Goal: Transaction & Acquisition: Obtain resource

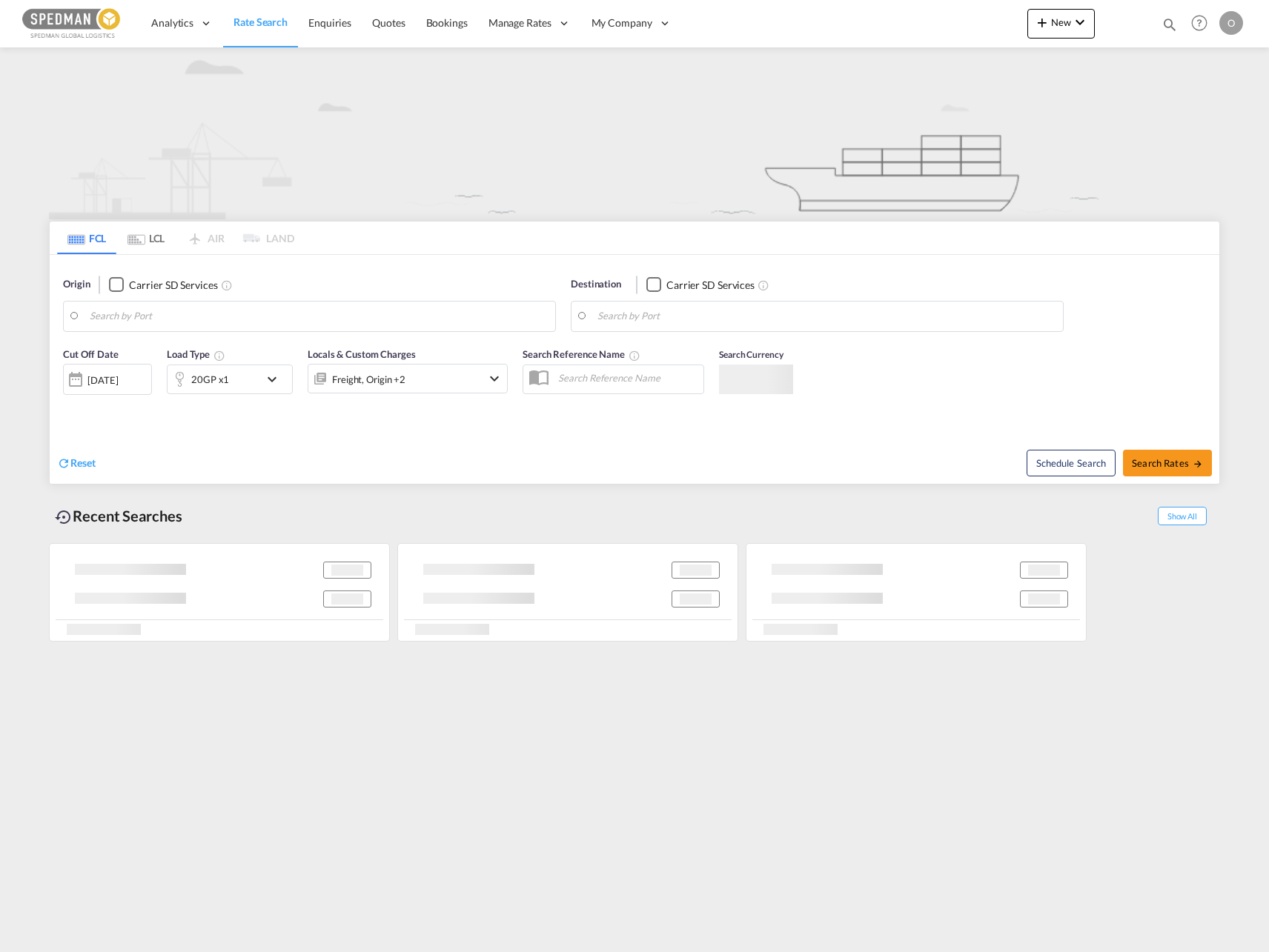
type input "[GEOGRAPHIC_DATA] ([GEOGRAPHIC_DATA]), [GEOGRAPHIC_DATA]"
type input "Luanda, [PERSON_NAME]"
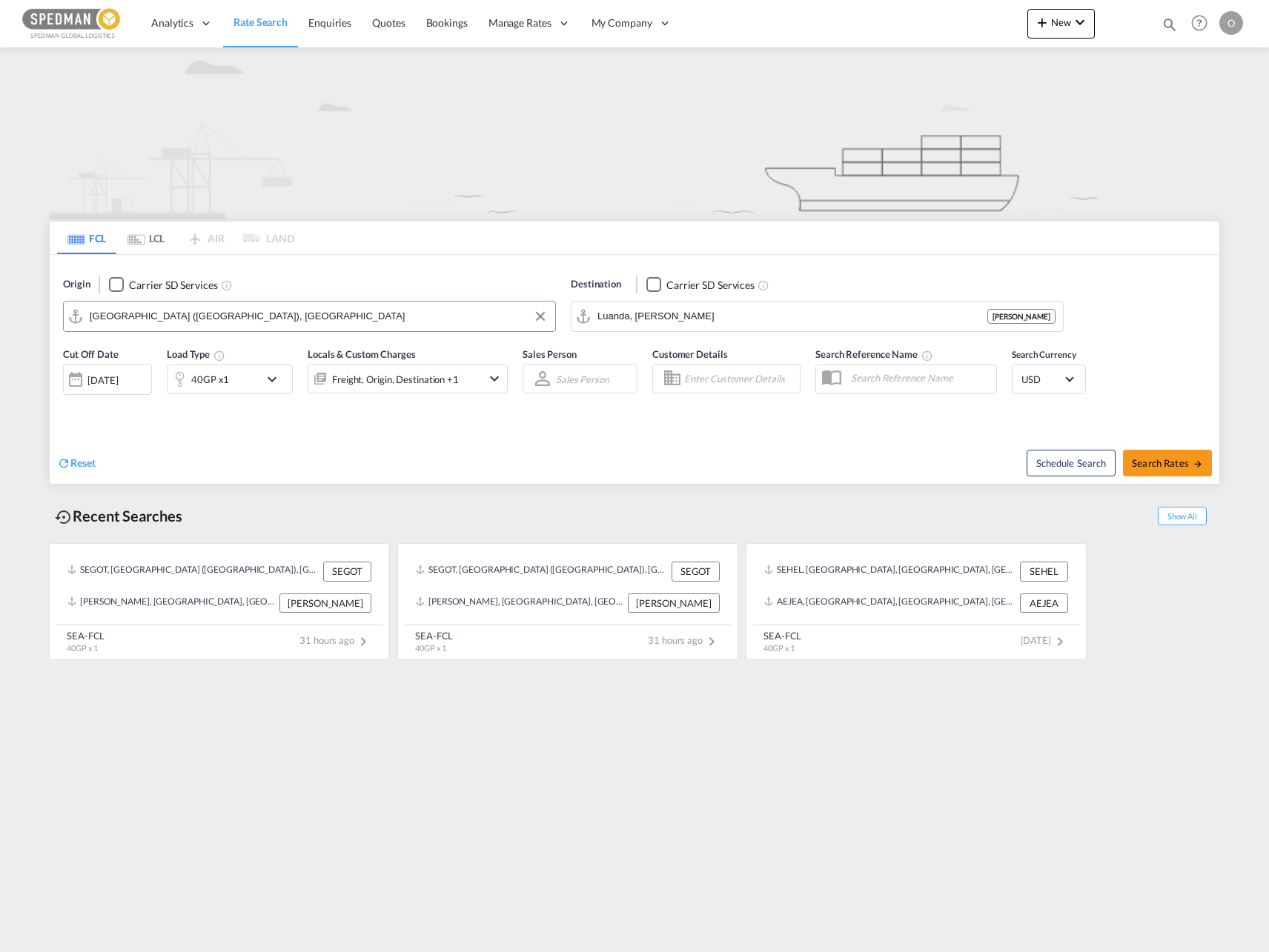
click at [329, 313] on input "[GEOGRAPHIC_DATA] ([GEOGRAPHIC_DATA]), [GEOGRAPHIC_DATA]" at bounding box center [318, 317] width 458 height 23
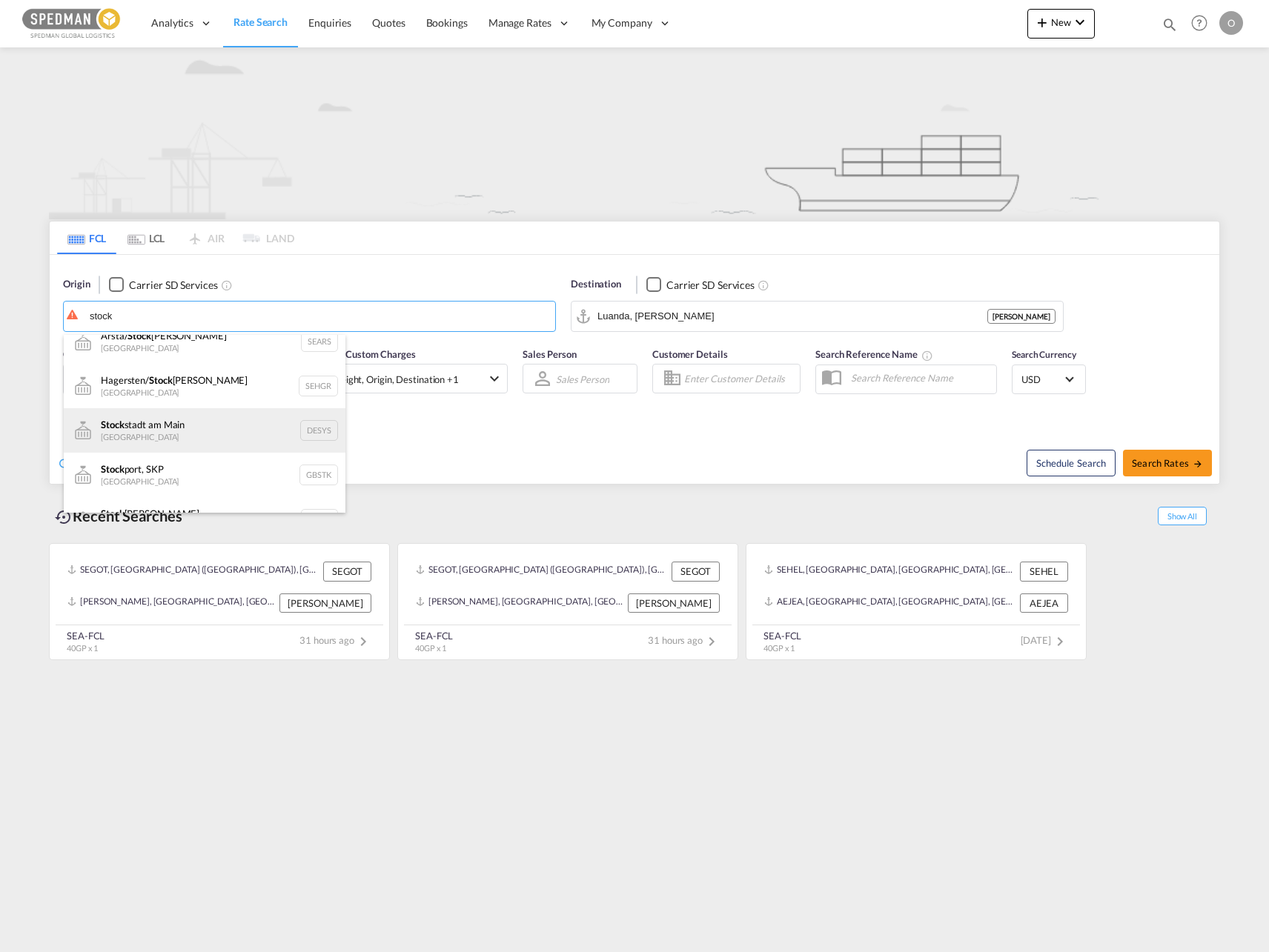
scroll to position [267, 0]
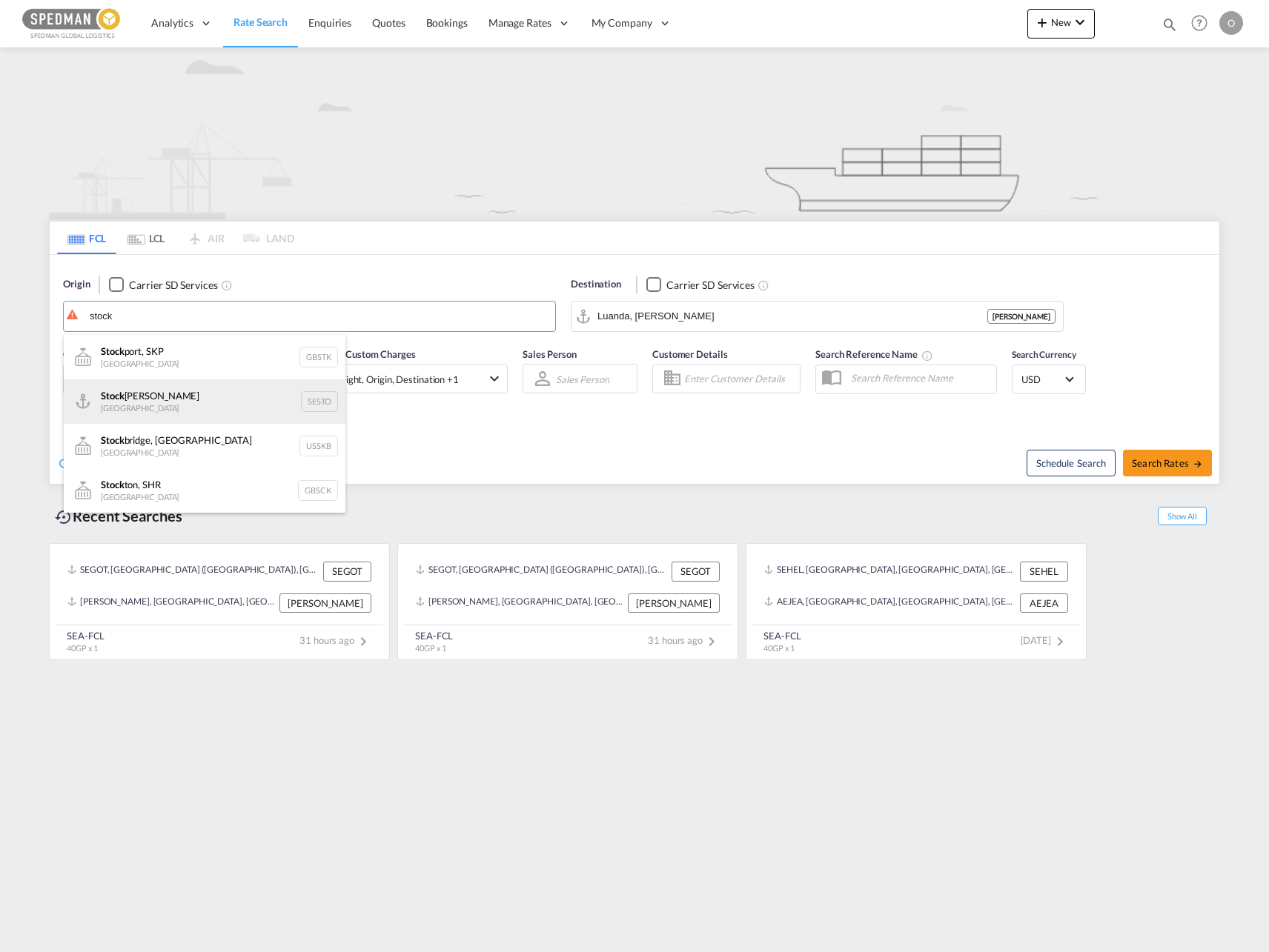
click at [218, 419] on div "Stock [PERSON_NAME] [GEOGRAPHIC_DATA] SESTO" at bounding box center [204, 401] width 281 height 44
type input "[GEOGRAPHIC_DATA], SESTO"
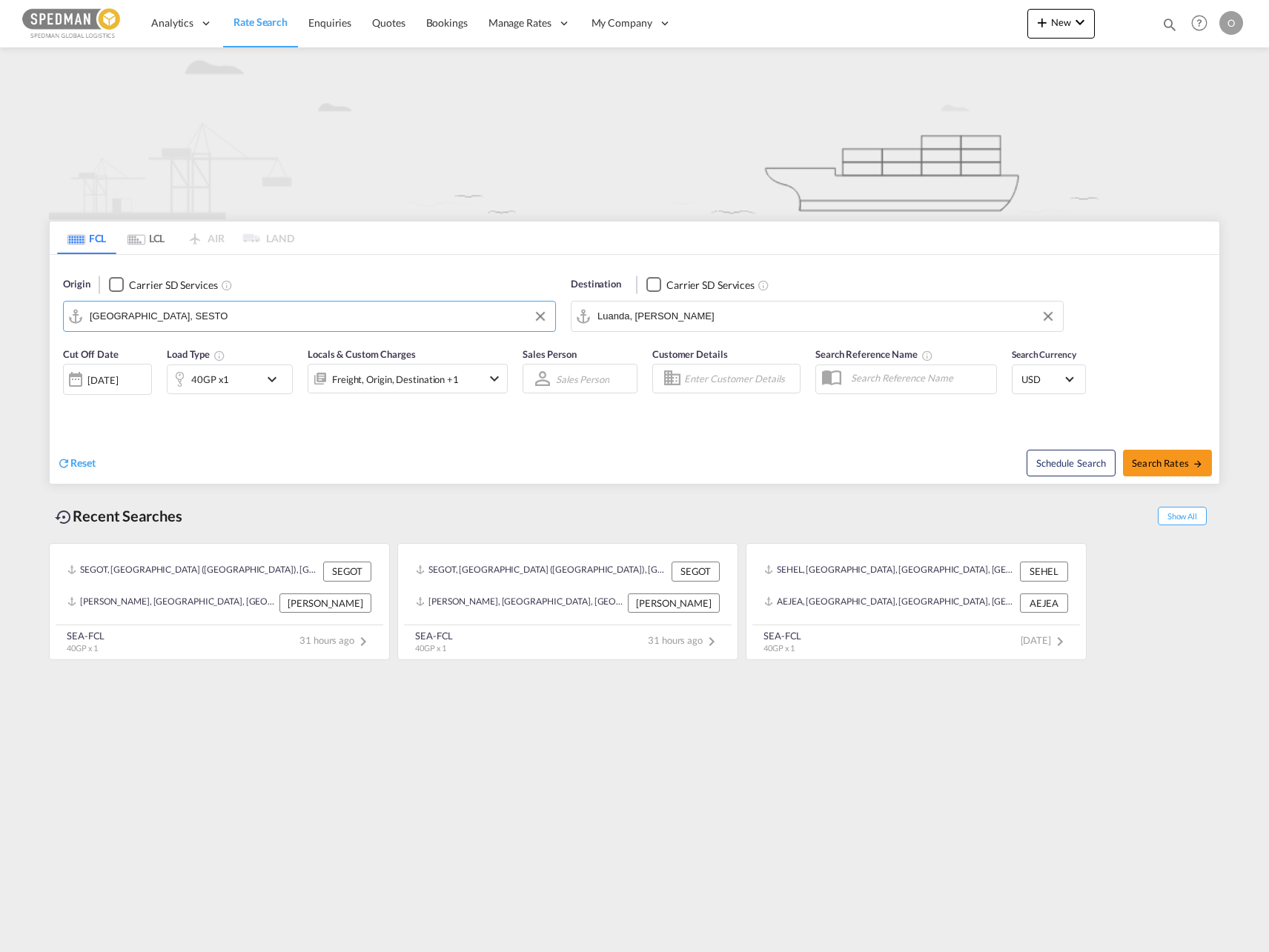
click at [749, 308] on input "Luanda, [PERSON_NAME]" at bounding box center [826, 317] width 458 height 23
click at [707, 341] on div "[GEOGRAPHIC_DATA] [GEOGRAPHIC_DATA] ZADUR" at bounding box center [711, 357] width 281 height 44
type input "[GEOGRAPHIC_DATA], ZADUR"
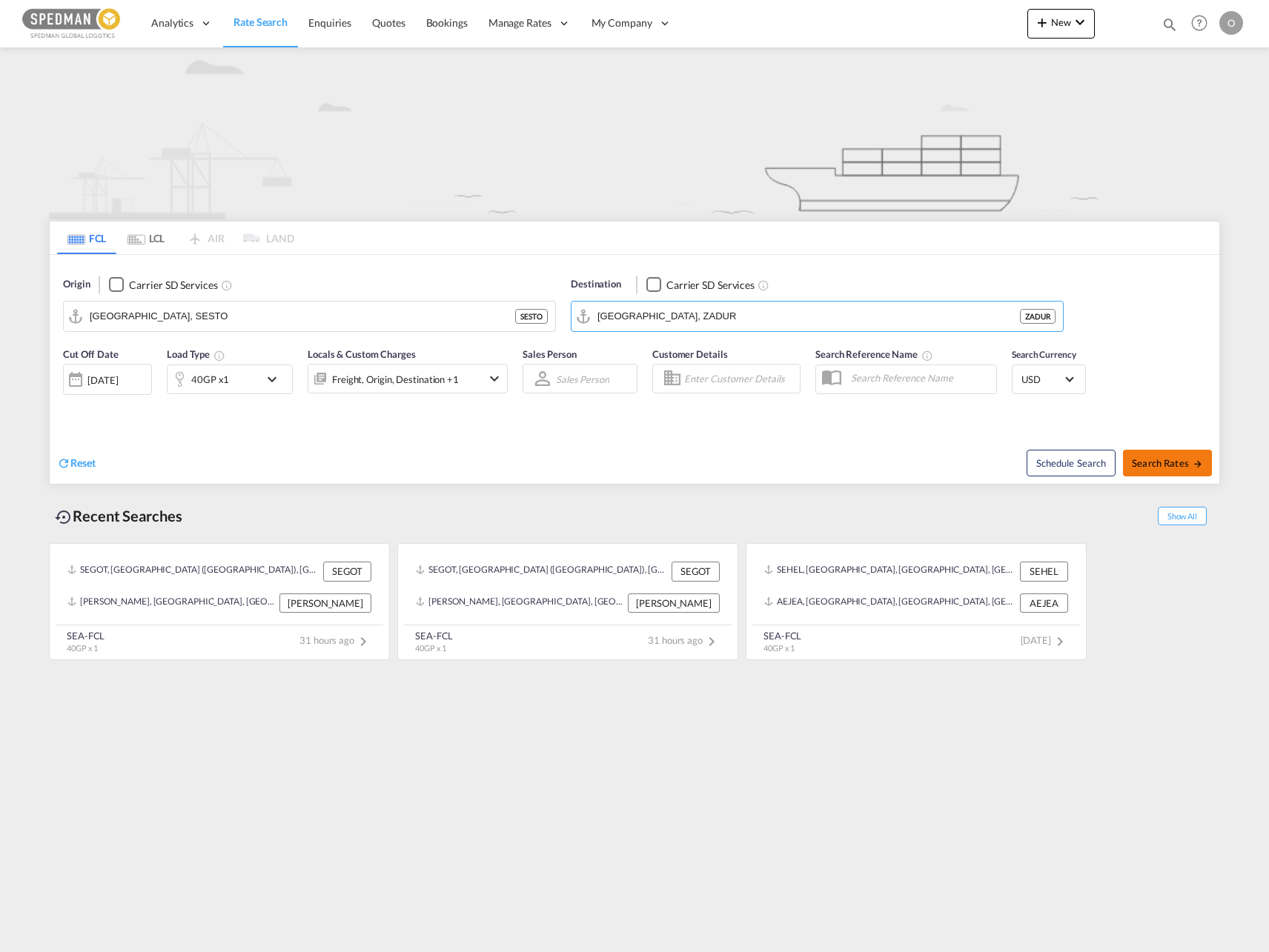
click at [1149, 457] on span "Search Rates" at bounding box center [1167, 463] width 71 height 12
type input "SESTO to ZADUR / [DATE]"
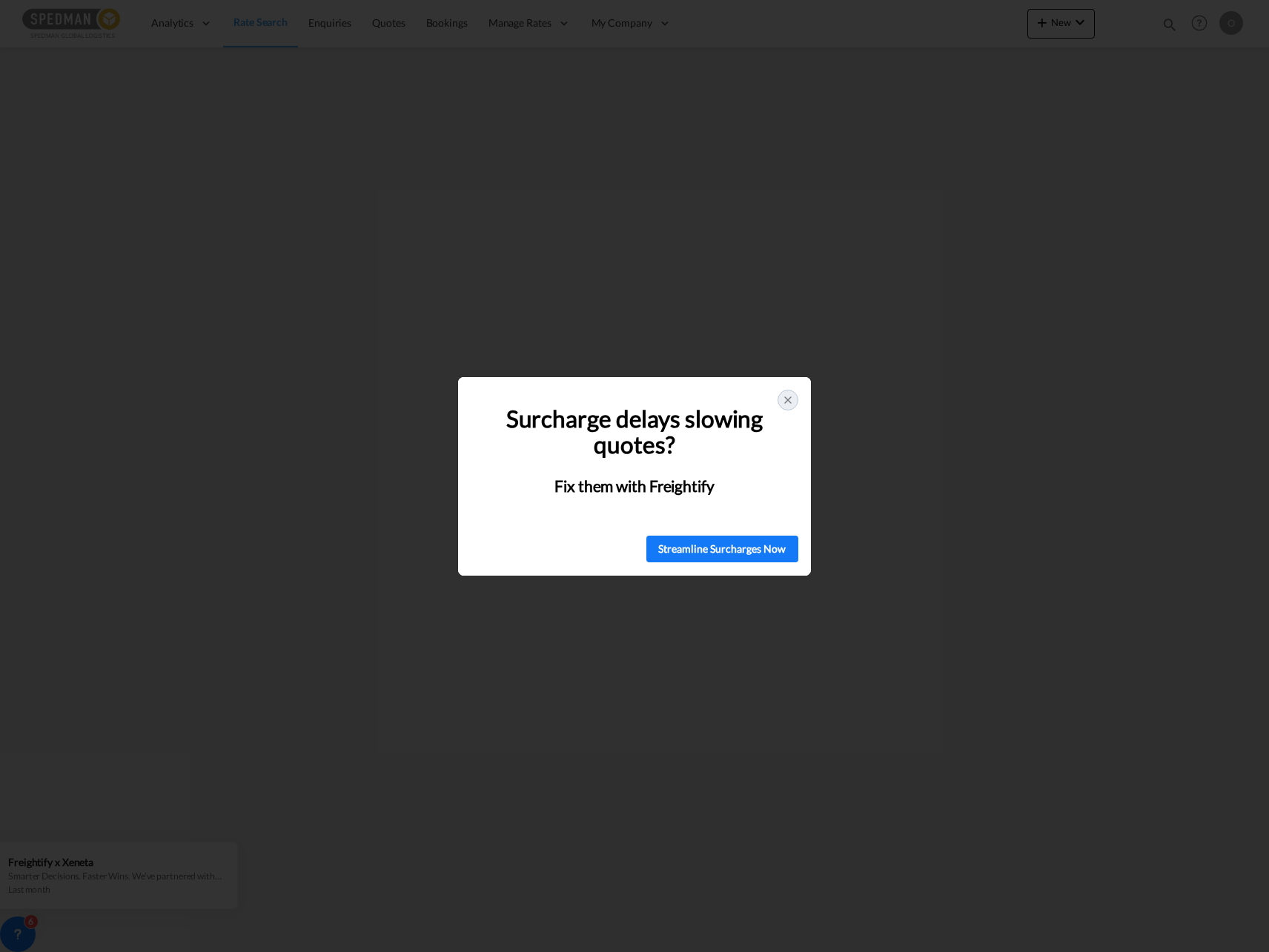
click at [791, 397] on icon at bounding box center [787, 400] width 6 height 6
